Goal: Information Seeking & Learning: Learn about a topic

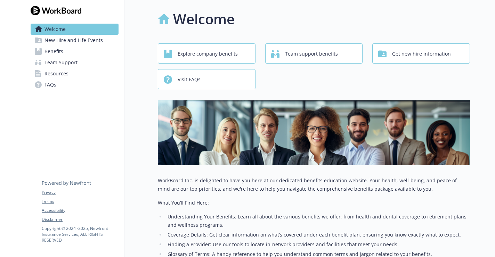
click at [63, 50] on span "Benefits" at bounding box center [54, 51] width 19 height 11
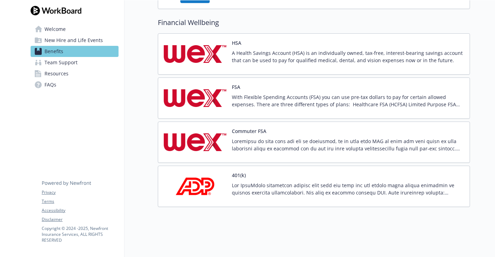
click at [248, 176] on div "401(k)" at bounding box center [348, 187] width 232 height 30
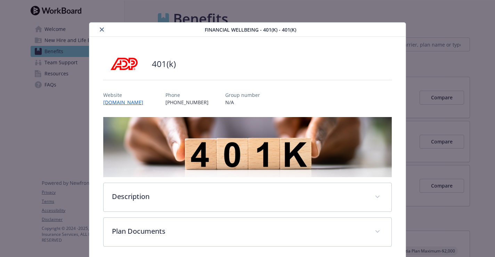
click at [113, 104] on link "[DOMAIN_NAME]" at bounding box center [126, 102] width 46 height 7
click at [104, 32] on button "close" at bounding box center [102, 29] width 8 height 8
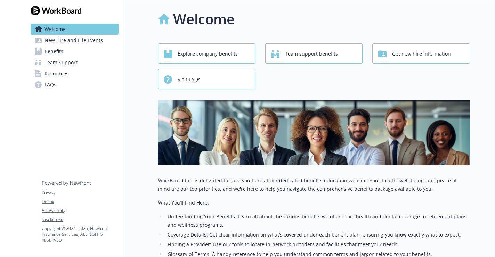
click at [62, 43] on span "New Hire and Life Events" at bounding box center [74, 40] width 58 height 11
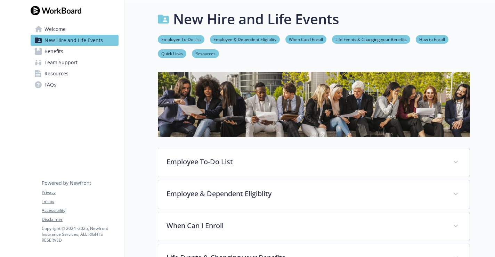
scroll to position [18, 0]
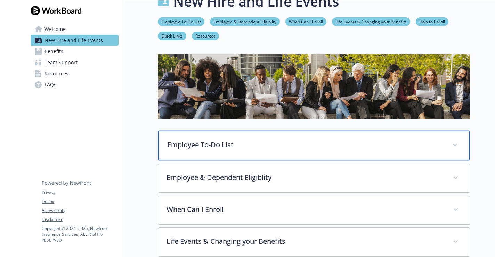
click at [231, 155] on div "Employee To-Do List" at bounding box center [314, 146] width 312 height 30
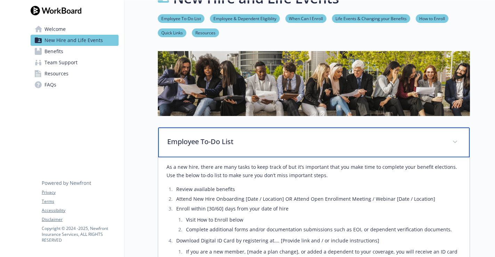
scroll to position [20, 0]
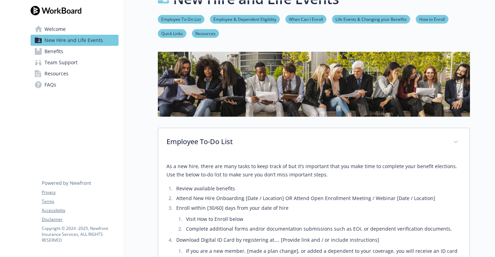
click at [183, 21] on link "Employee To-Do List" at bounding box center [181, 19] width 47 height 7
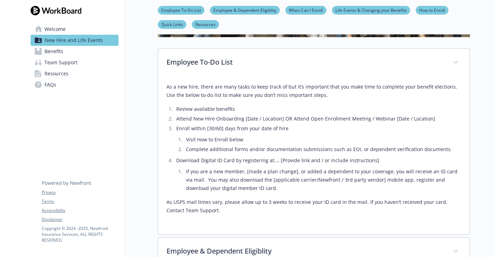
scroll to position [112, 0]
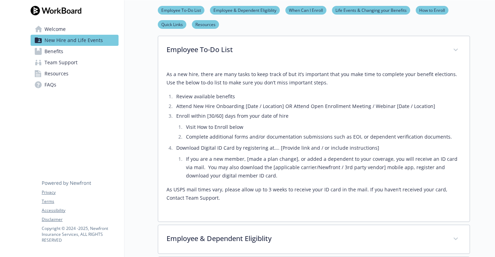
click at [294, 15] on ul "Employee To-Do List Employee & Dependent Eligiblity When Can I Enroll Life Even…" at bounding box center [314, 17] width 312 height 23
click at [294, 11] on link "When Can I Enroll" at bounding box center [306, 10] width 41 height 7
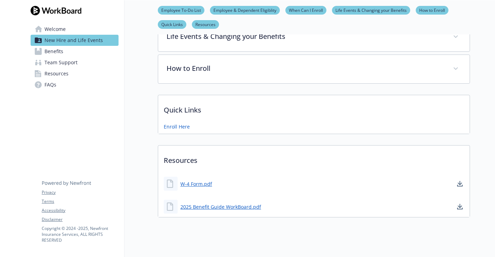
scroll to position [379, 0]
click at [174, 128] on link "Enroll Here" at bounding box center [177, 126] width 26 height 7
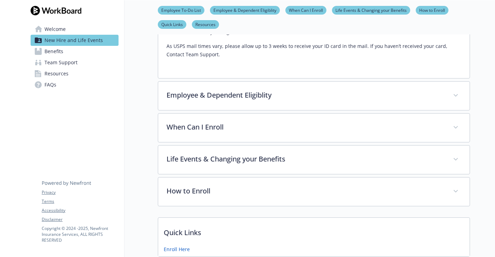
scroll to position [254, 0]
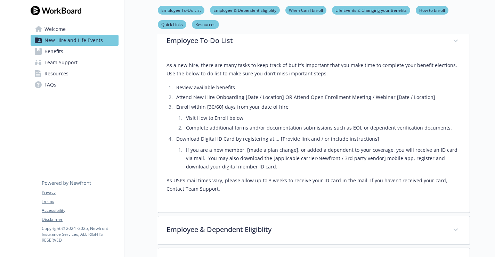
click at [58, 48] on span "Benefits" at bounding box center [54, 51] width 19 height 11
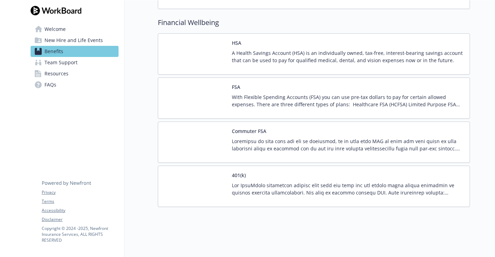
scroll to position [615, 0]
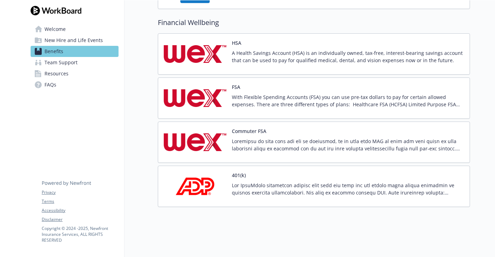
click at [275, 99] on p "With Flexible Spending Accounts (FSA) you can use pre-tax dollars to pay for ce…" at bounding box center [348, 101] width 232 height 15
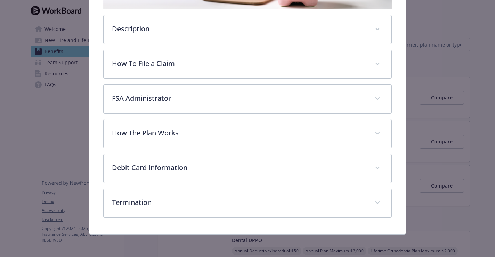
scroll to position [168, 0]
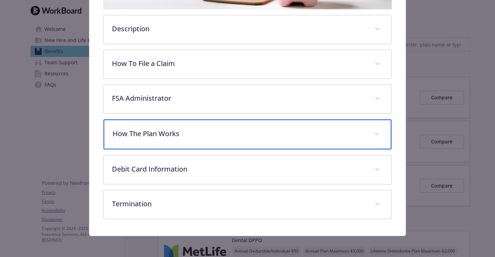
click at [248, 133] on p "How The Plan Works" at bounding box center [239, 134] width 253 height 10
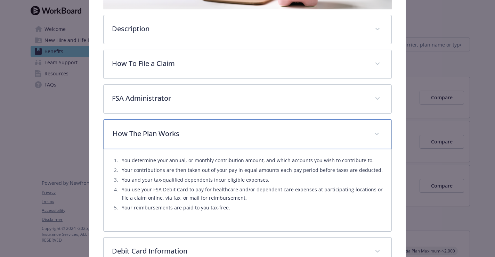
scroll to position [238, 0]
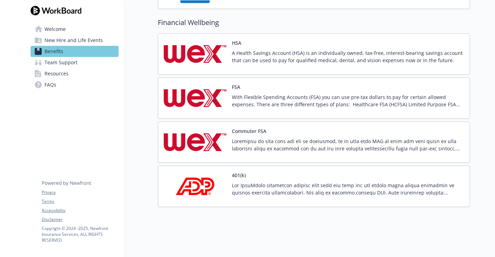
scroll to position [615, 0]
click at [268, 99] on p "With Flexible Spending Accounts (FSA) you can use pre-tax dollars to pay for ce…" at bounding box center [348, 101] width 232 height 15
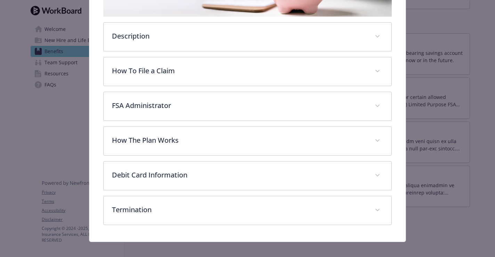
scroll to position [160, 0]
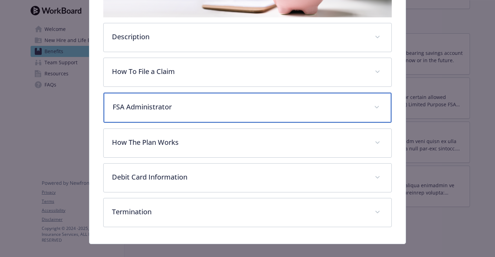
click at [144, 103] on p "FSA Administrator" at bounding box center [239, 107] width 253 height 10
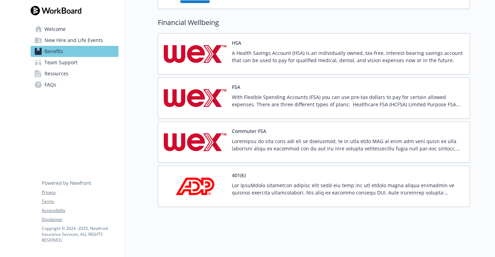
click at [63, 42] on span "New Hire and Life Events" at bounding box center [74, 40] width 58 height 11
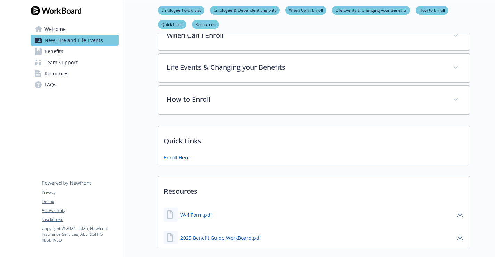
scroll to position [190, 0]
click at [175, 156] on link "Enroll Here" at bounding box center [177, 157] width 26 height 7
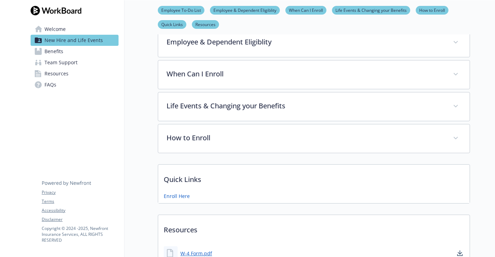
click at [62, 52] on span "Benefits" at bounding box center [54, 51] width 19 height 11
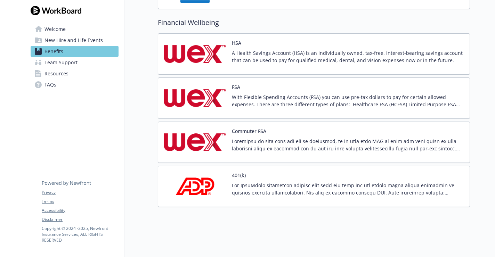
scroll to position [613, 0]
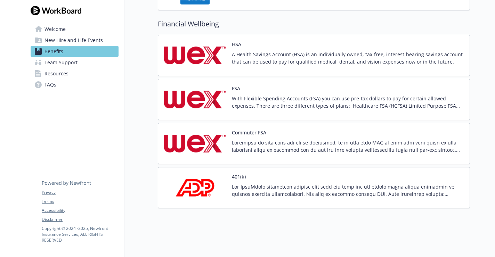
click at [224, 99] on img at bounding box center [195, 100] width 63 height 30
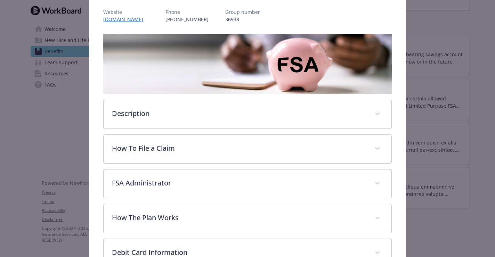
scroll to position [126, 0]
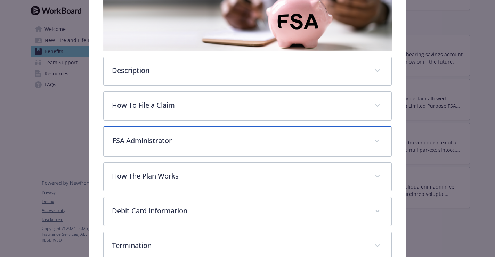
click at [210, 133] on div "FSA Administrator" at bounding box center [248, 142] width 288 height 30
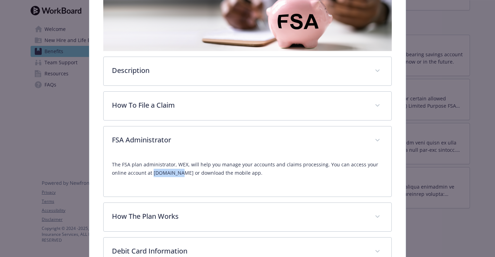
drag, startPoint x: 179, startPoint y: 176, endPoint x: 153, endPoint y: 175, distance: 25.8
click at [153, 174] on p "The FSA plan administrator, WEX, will help you manage your accounts and claims …" at bounding box center [247, 169] width 271 height 17
copy p "wexinc.com"
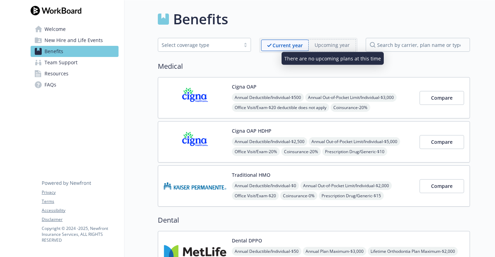
click at [330, 50] on span "Upcoming year" at bounding box center [332, 45] width 47 height 11
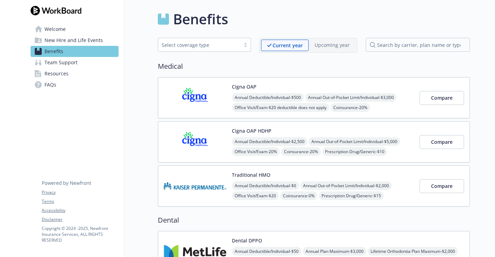
click at [61, 43] on span "New Hire and Life Events" at bounding box center [74, 40] width 58 height 11
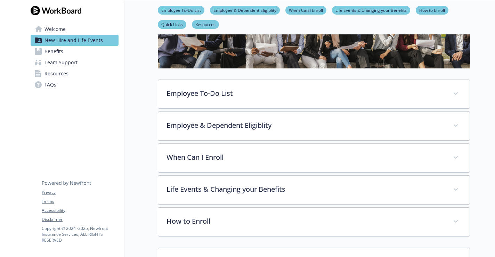
scroll to position [69, 0]
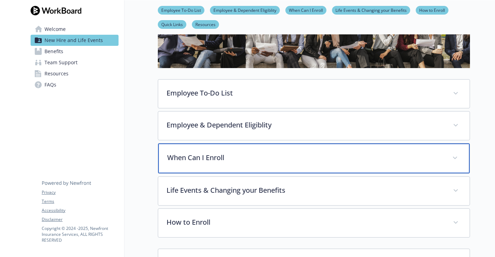
click at [267, 158] on p "When Can I Enroll" at bounding box center [305, 158] width 277 height 10
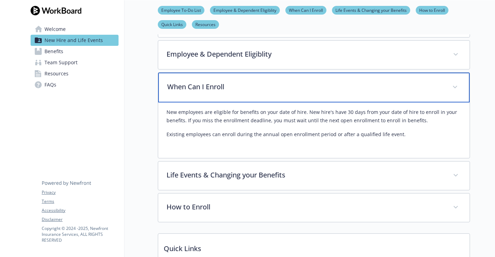
scroll to position [141, 0]
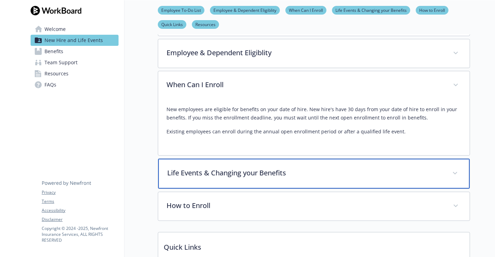
click at [262, 176] on p "Life Events & Changing your Benefits" at bounding box center [305, 173] width 277 height 10
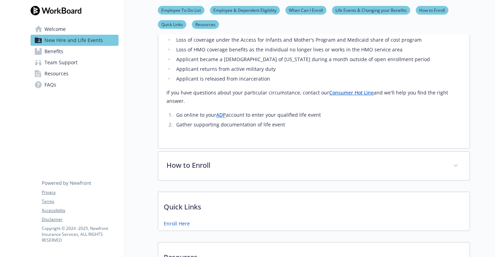
scroll to position [725, 0]
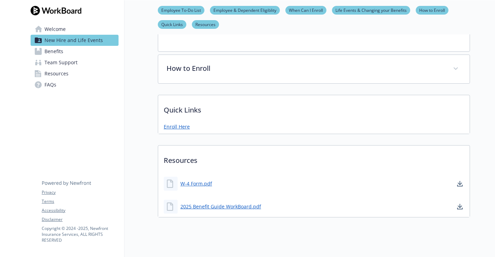
click at [183, 123] on link "Enroll Here" at bounding box center [177, 126] width 26 height 7
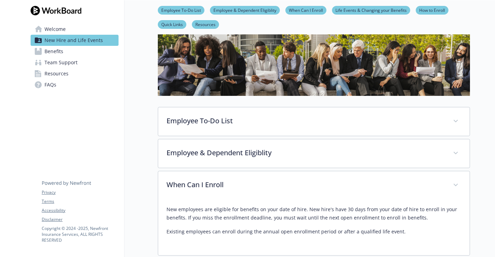
scroll to position [19, 0]
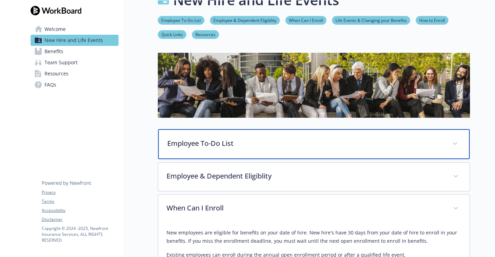
click at [238, 149] on div "Employee To-Do List" at bounding box center [314, 144] width 312 height 30
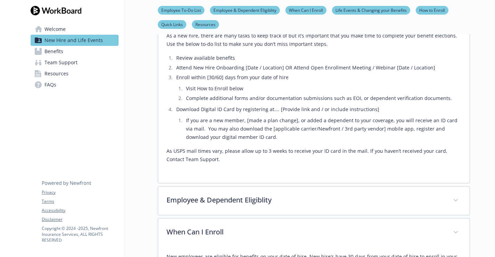
scroll to position [153, 0]
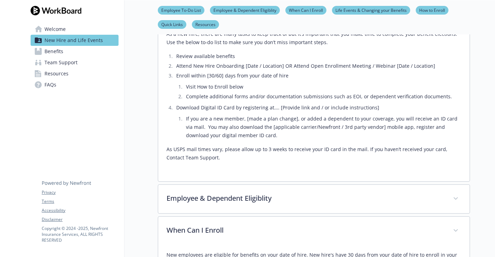
click at [65, 54] on link "Benefits" at bounding box center [75, 51] width 88 height 11
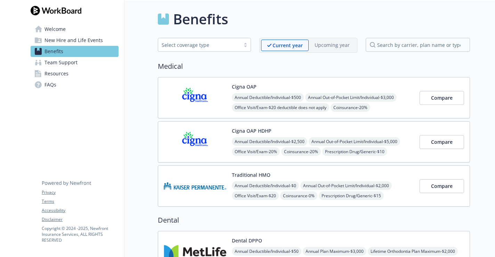
click at [200, 102] on img at bounding box center [195, 98] width 63 height 30
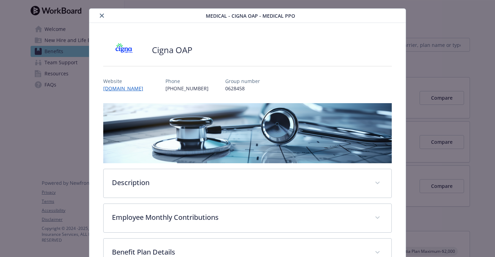
scroll to position [77, 0]
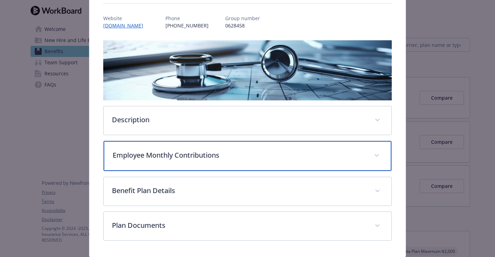
click at [225, 160] on div "Employee Monthly Contributions" at bounding box center [248, 156] width 288 height 30
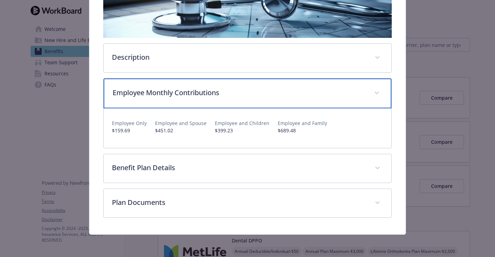
scroll to position [139, 0]
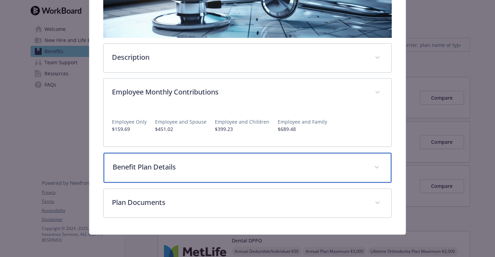
click at [224, 171] on p "Benefit Plan Details" at bounding box center [239, 167] width 253 height 10
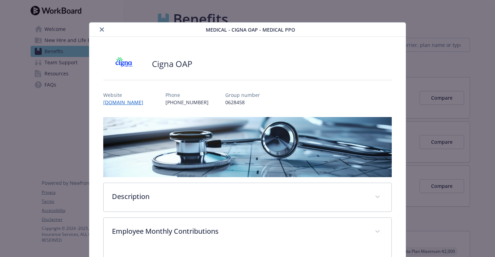
scroll to position [0, 0]
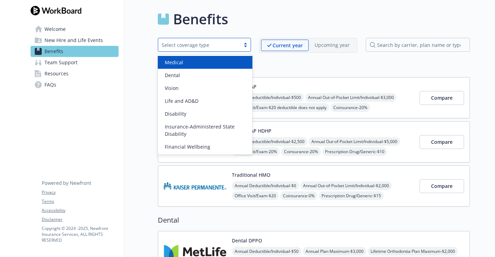
click at [214, 46] on div "Select coverage type" at bounding box center [199, 44] width 75 height 7
click at [281, 26] on div "Benefits" at bounding box center [314, 19] width 312 height 21
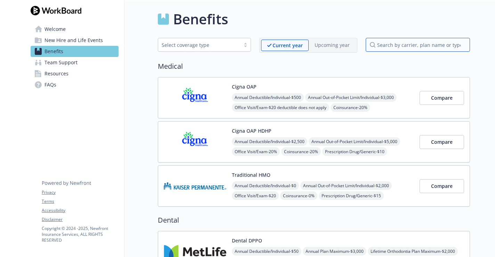
click at [379, 42] on input "search by carrier, plan name or type" at bounding box center [418, 45] width 104 height 14
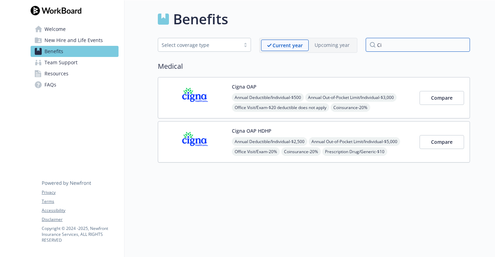
type input "C"
